Goal: Transaction & Acquisition: Purchase product/service

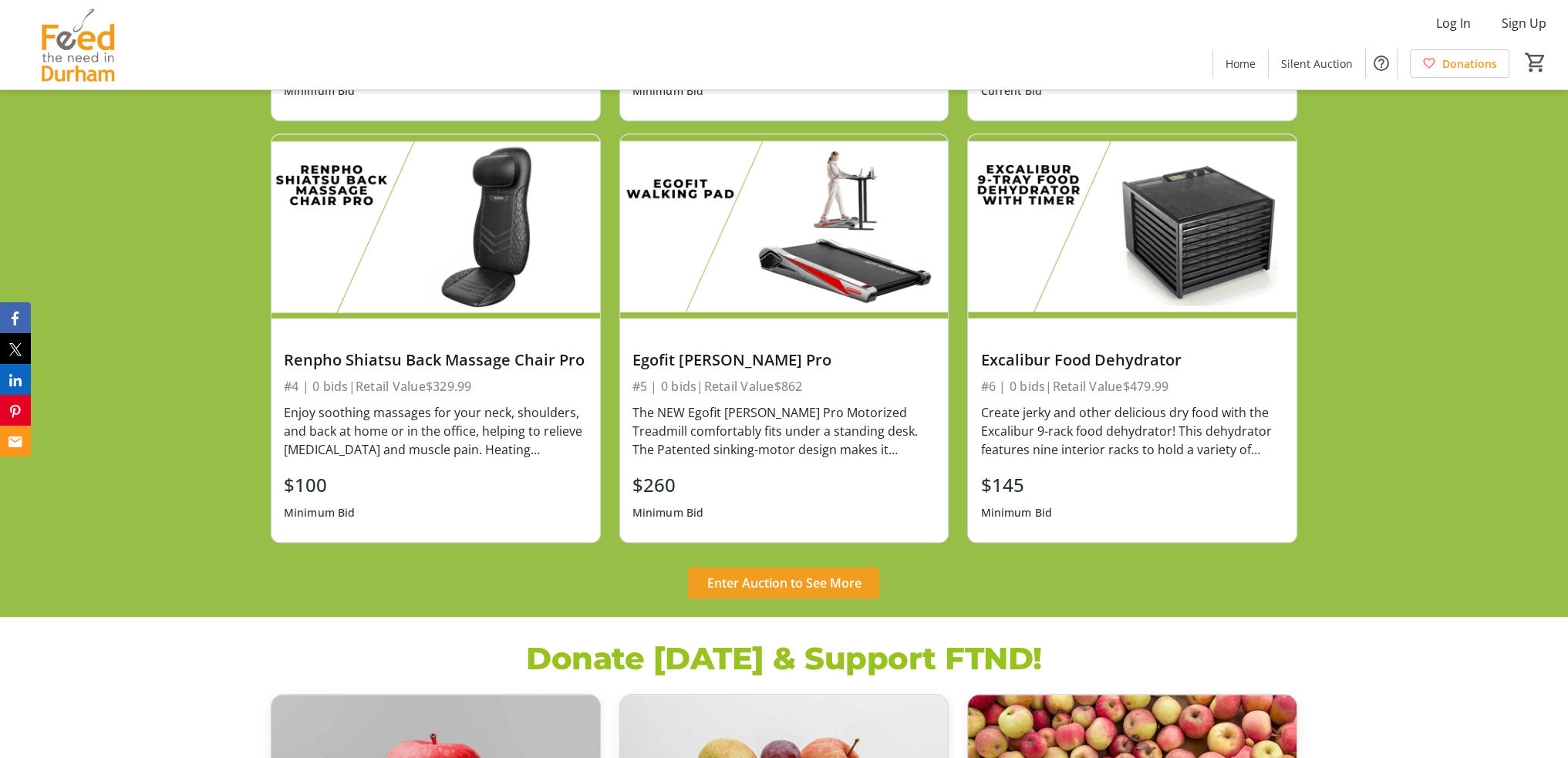
scroll to position [1465, 0]
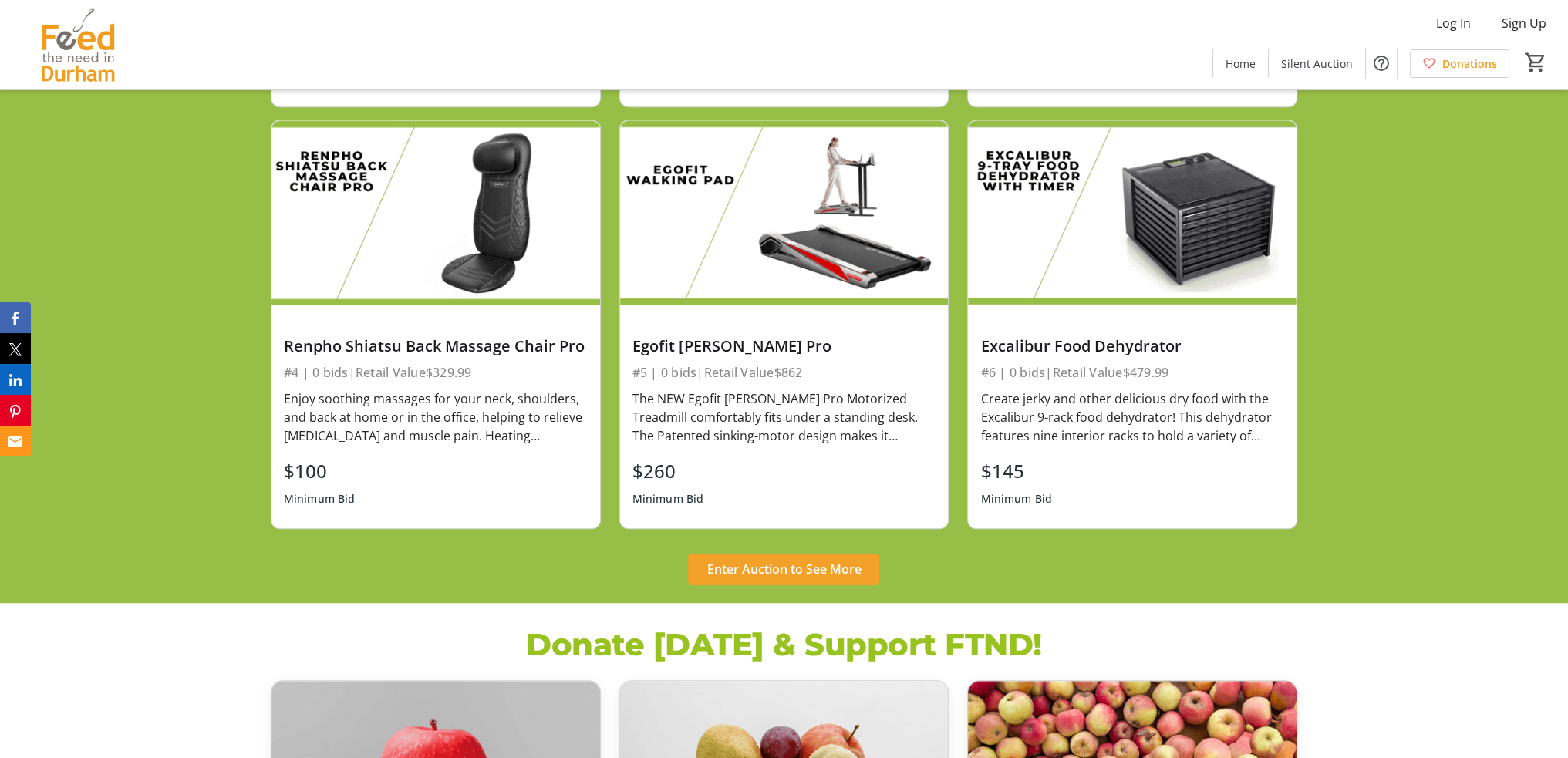
click at [851, 576] on span "Enter Auction to See More" at bounding box center [783, 569] width 154 height 19
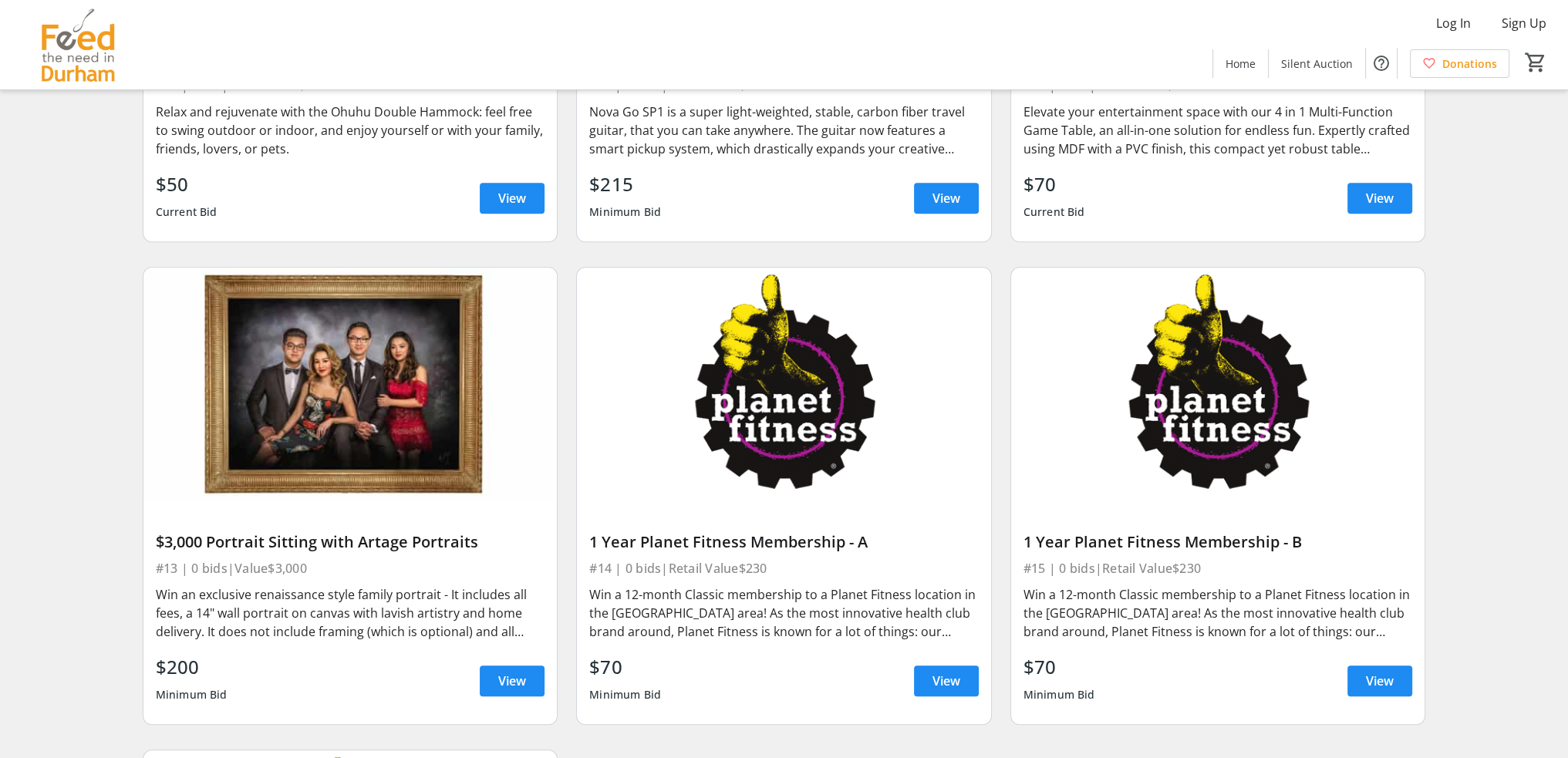
scroll to position [1648, 0]
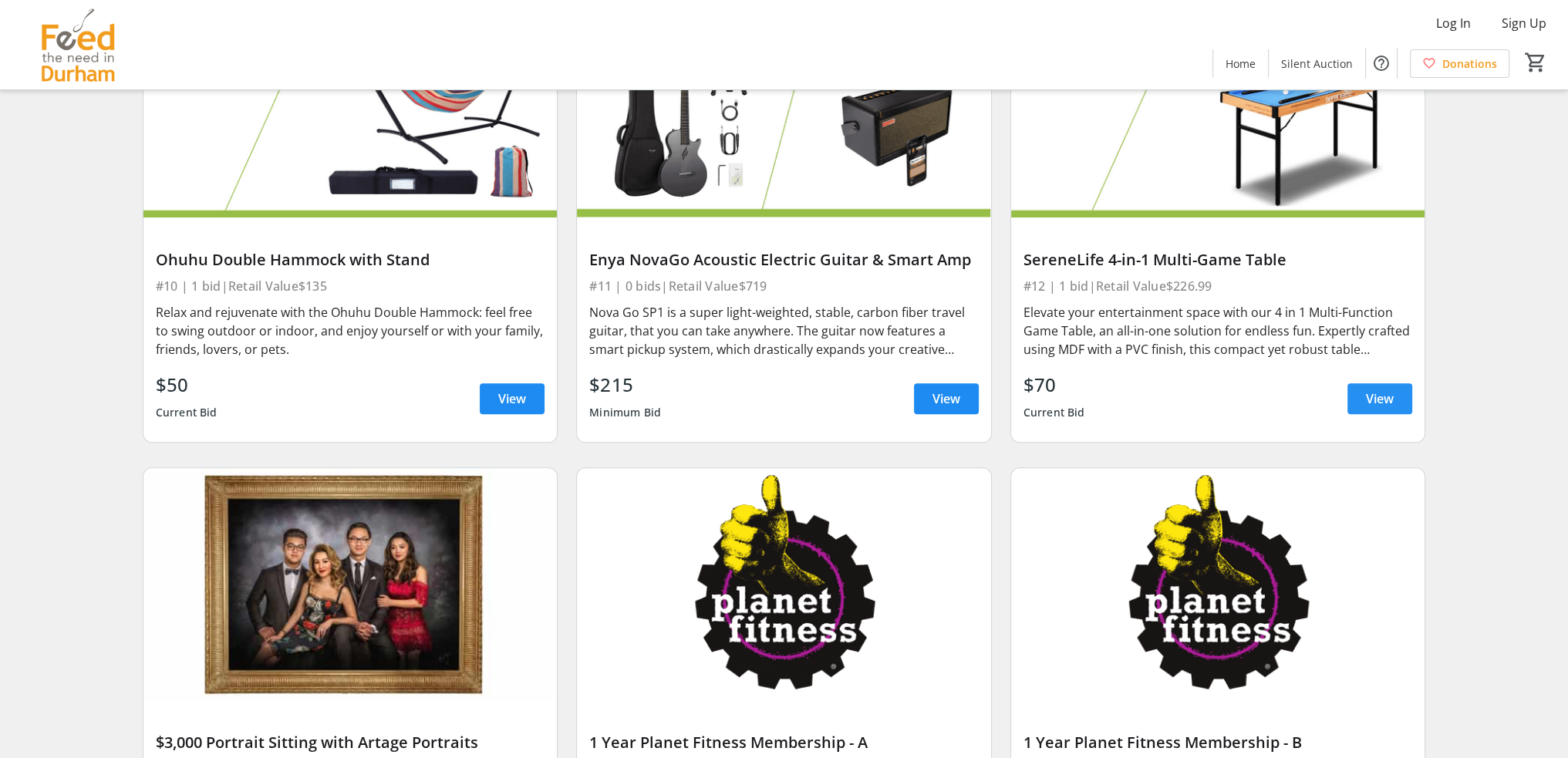
click at [1393, 393] on span "View" at bounding box center [1380, 398] width 28 height 19
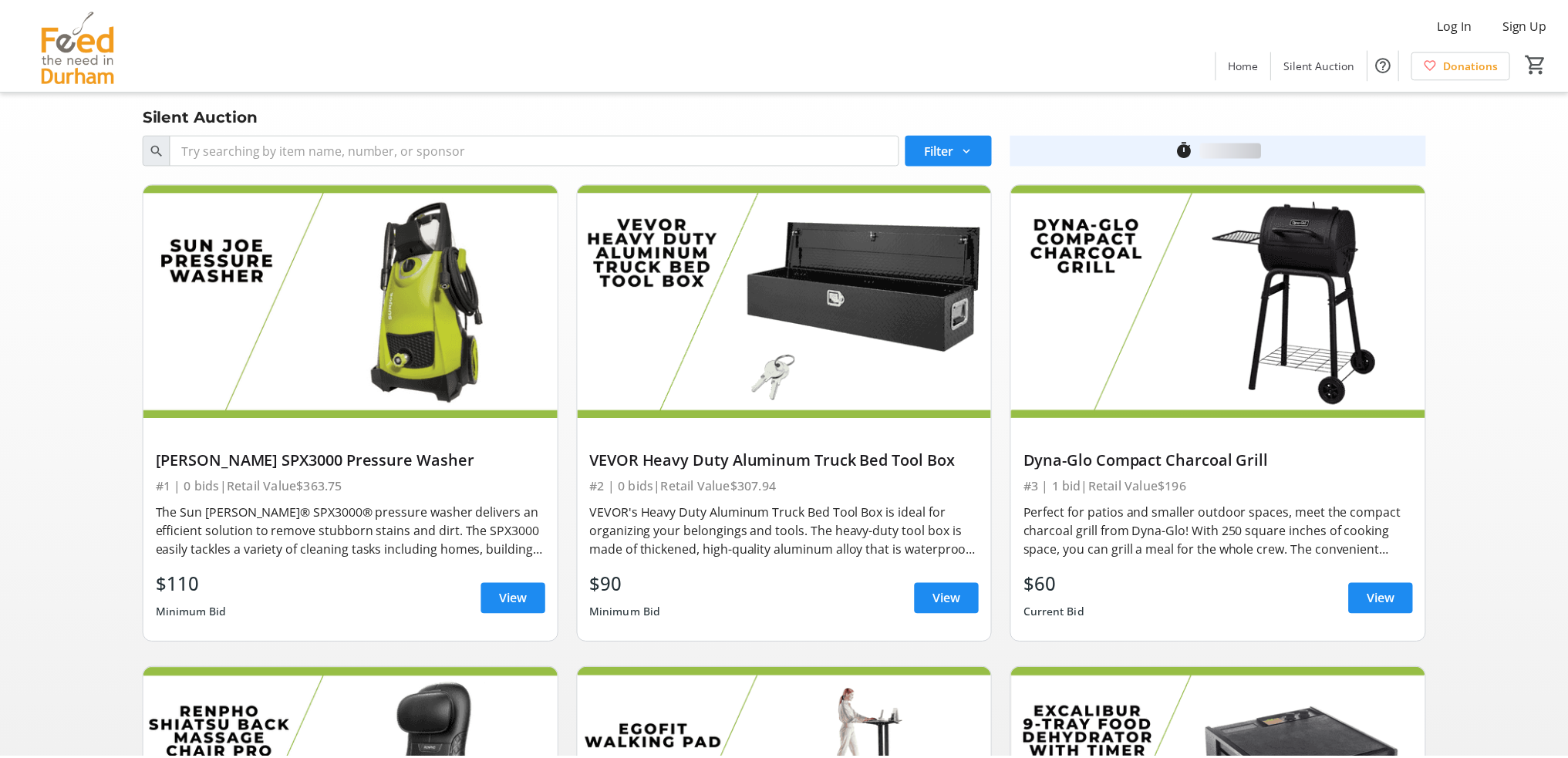
scroll to position [1648, 0]
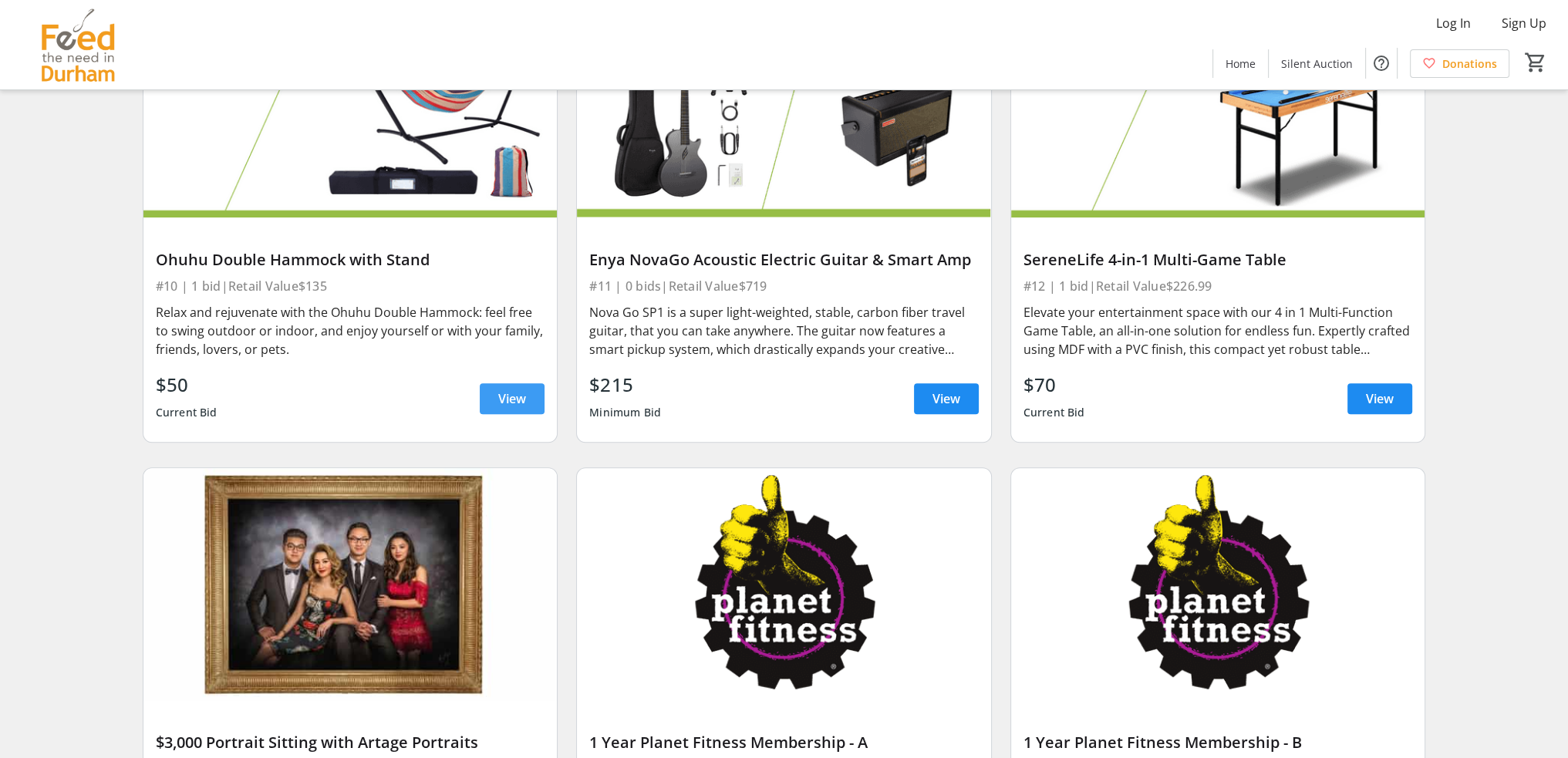
click at [511, 398] on span "View" at bounding box center [512, 398] width 28 height 19
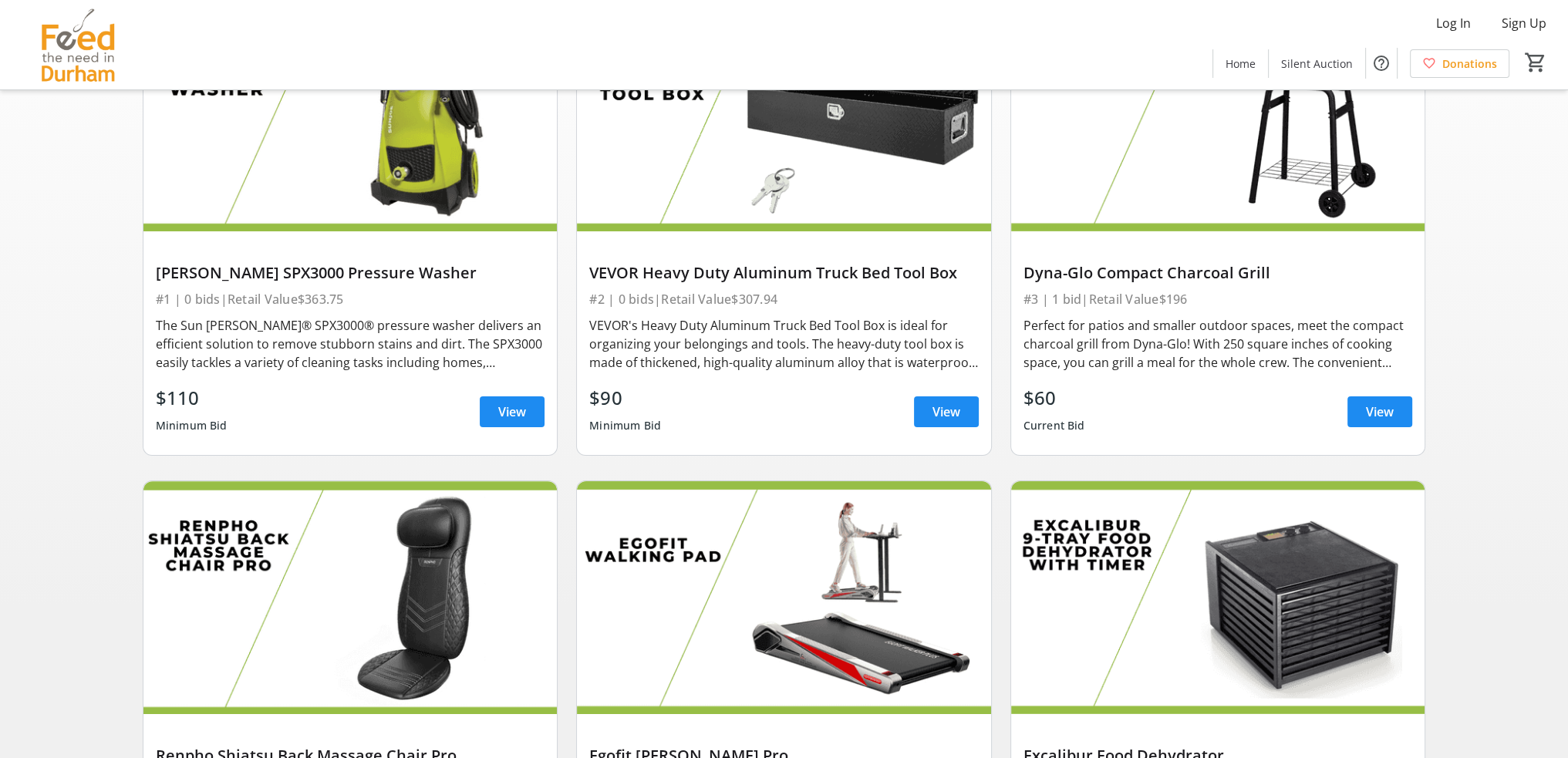
scroll to position [182, 0]
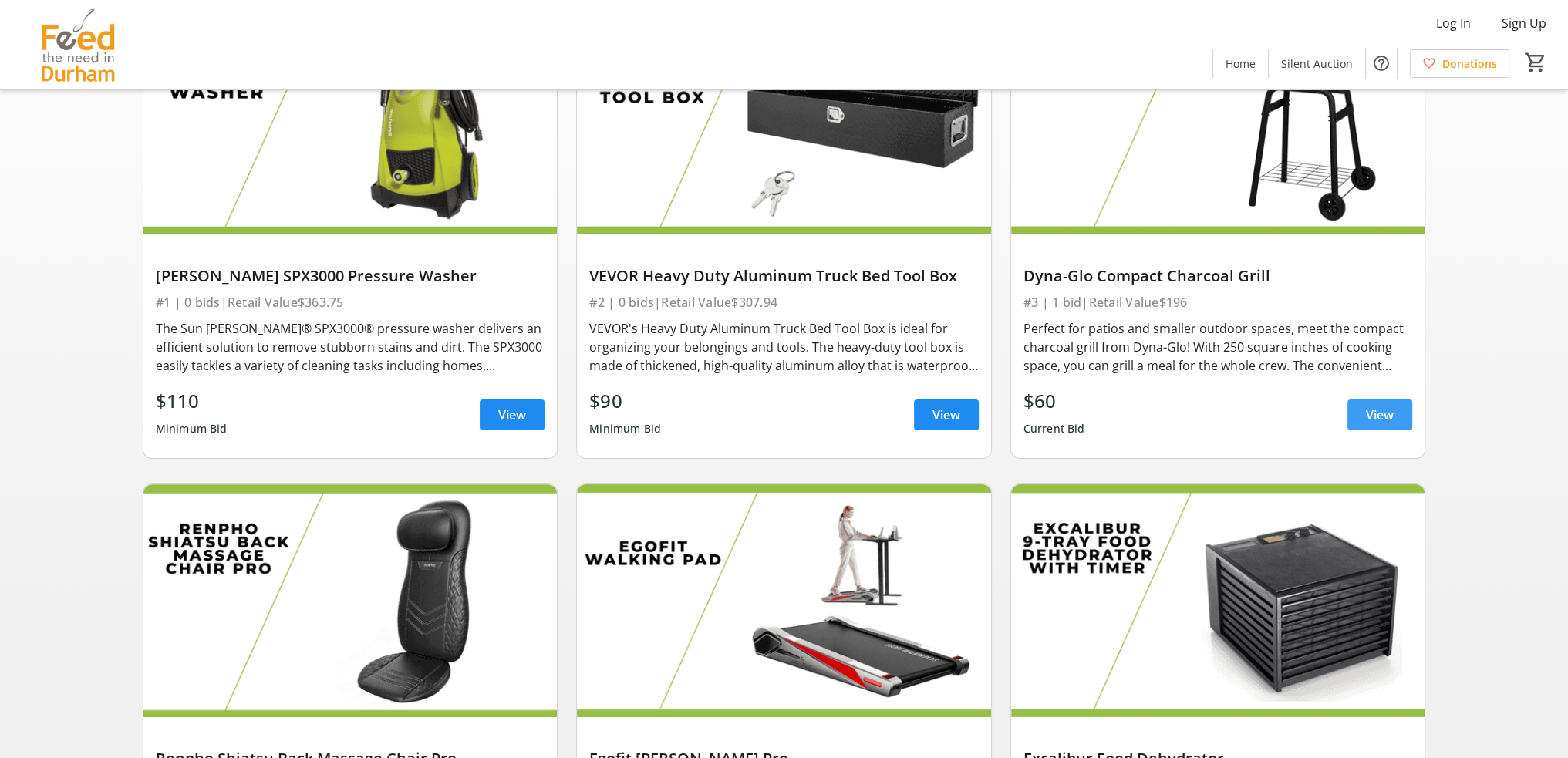
click at [1369, 418] on span "View" at bounding box center [1380, 414] width 28 height 19
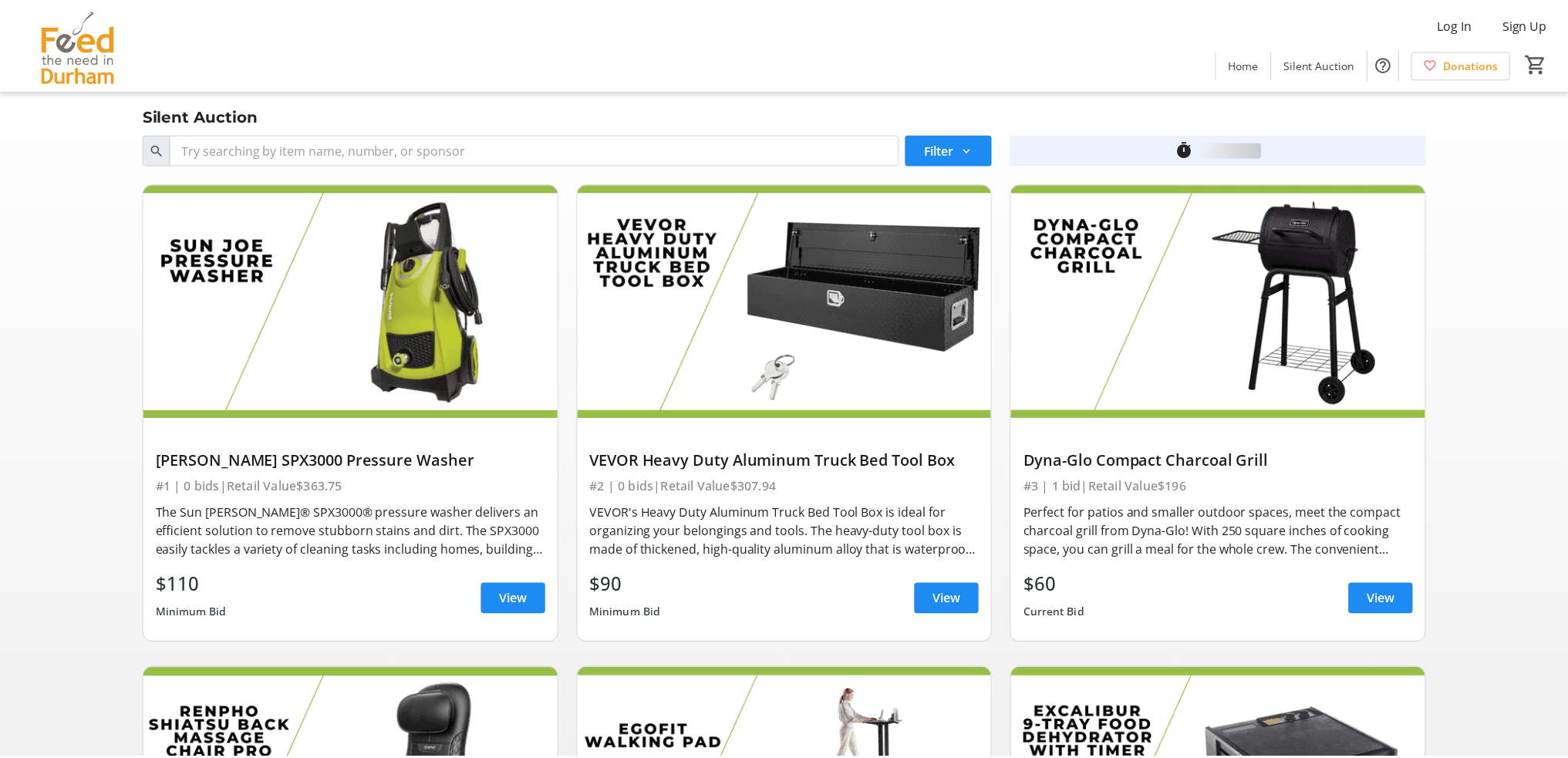
scroll to position [182, 0]
